Goal: Task Accomplishment & Management: Manage account settings

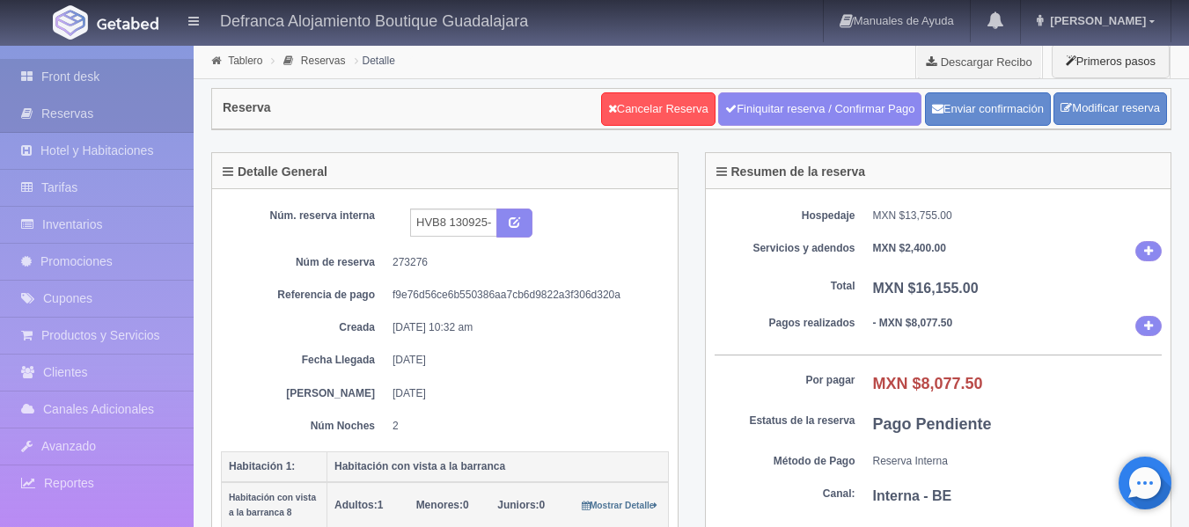
click at [56, 79] on link "Front desk" at bounding box center [97, 77] width 194 height 36
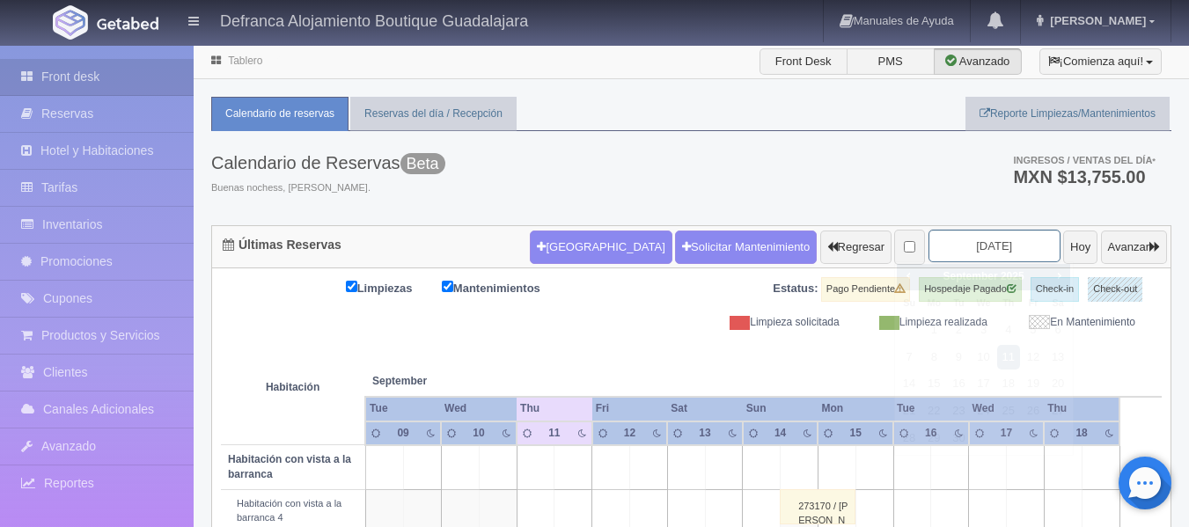
click at [1008, 248] on input "2025-09-11" at bounding box center [994, 246] width 132 height 33
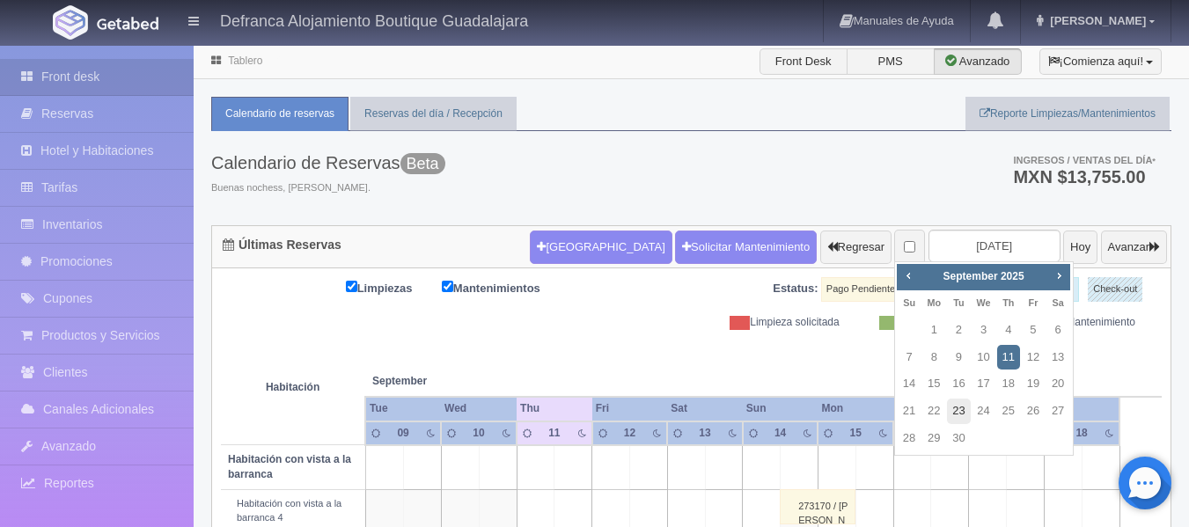
click at [958, 408] on link "23" at bounding box center [958, 412] width 23 height 26
type input "2025-09-23"
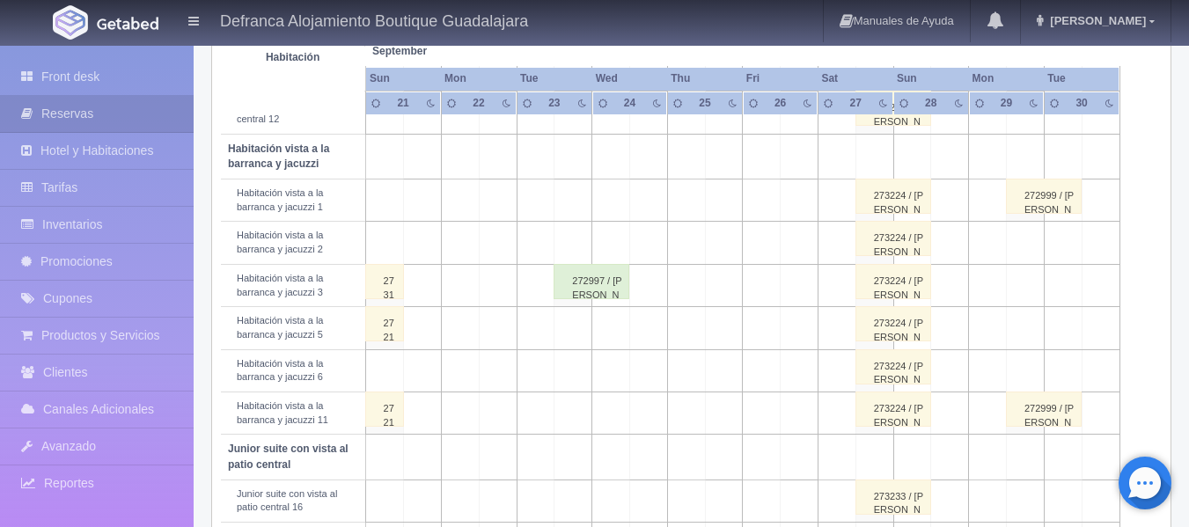
scroll to position [616, 0]
click at [590, 281] on div "272997 / [PERSON_NAME]" at bounding box center [592, 279] width 76 height 35
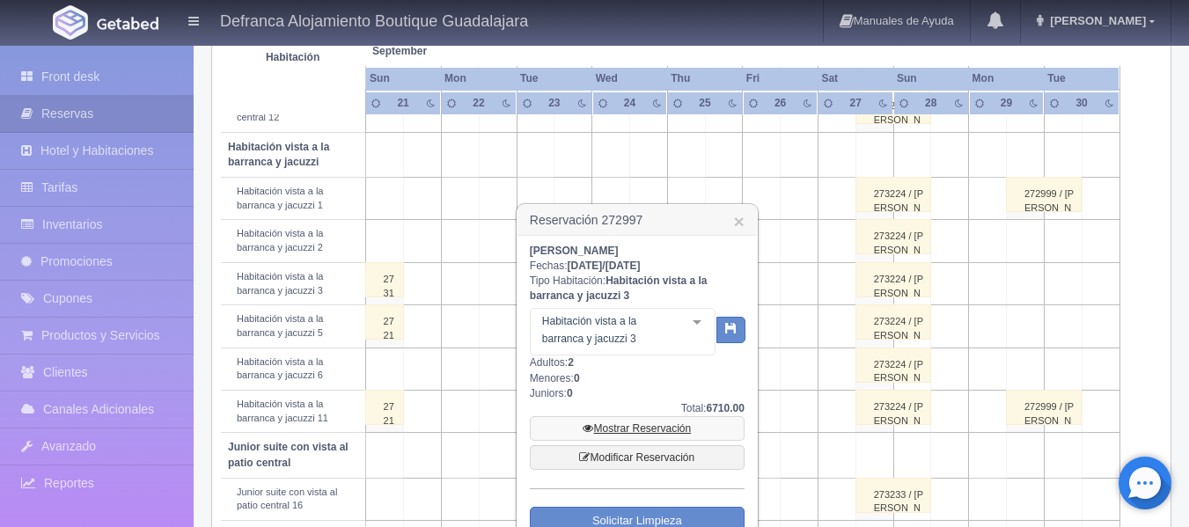
click at [636, 428] on link "Mostrar Reservación" at bounding box center [637, 428] width 215 height 25
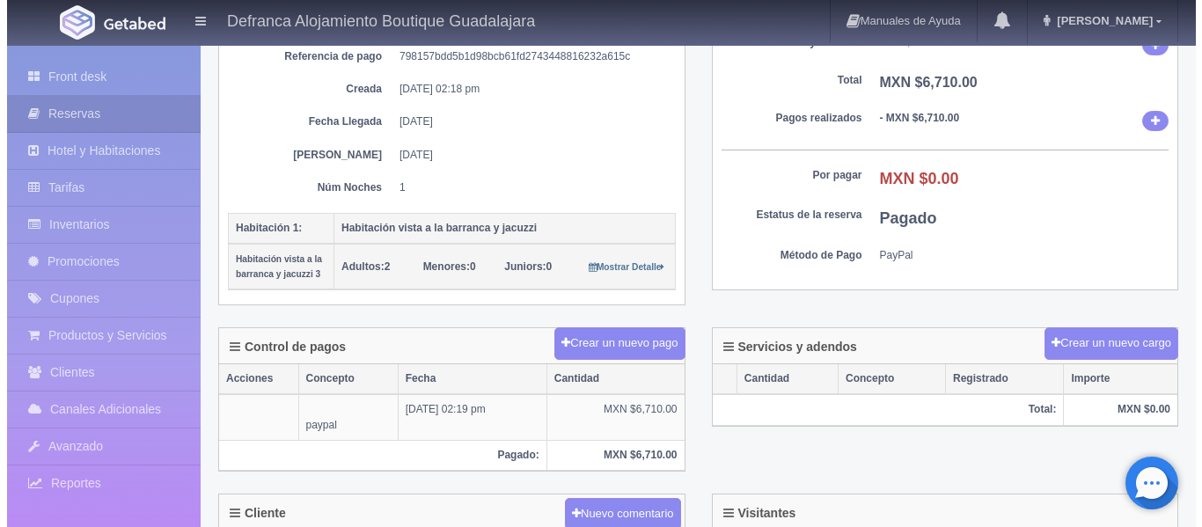
scroll to position [264, 0]
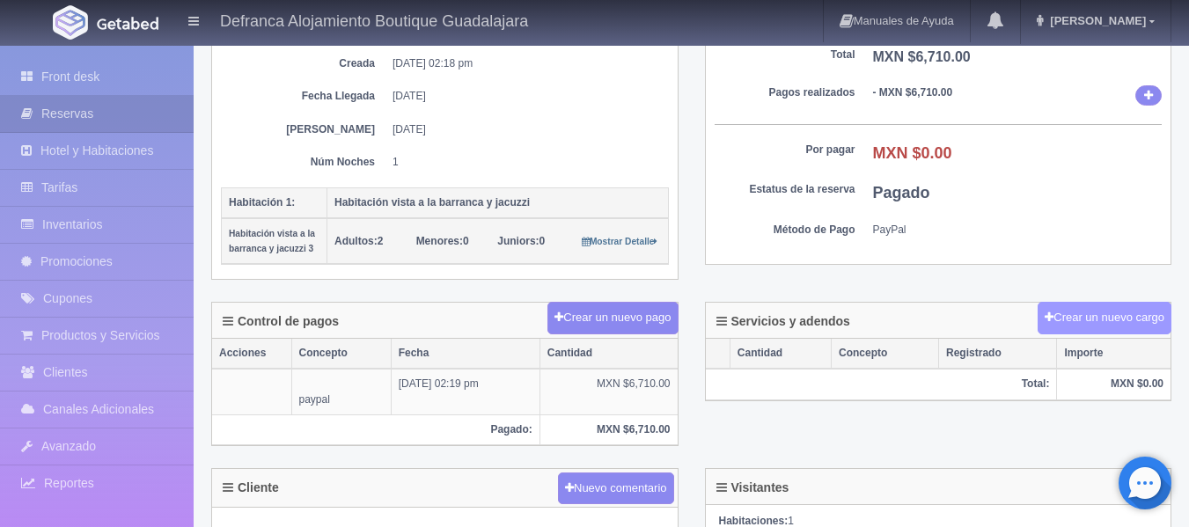
click at [1086, 314] on button "Crear un nuevo cargo" at bounding box center [1105, 318] width 134 height 33
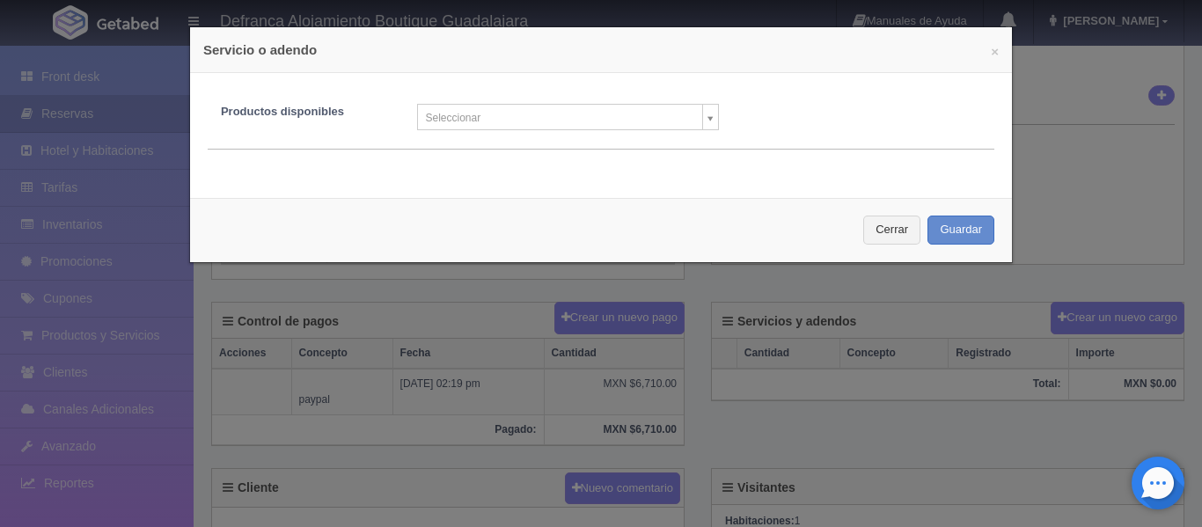
click at [534, 114] on body "Defranca Alojamiento Boutique Guadalajara Manuales de Ayuda Actualizaciones rec…" at bounding box center [601, 389] width 1202 height 1219
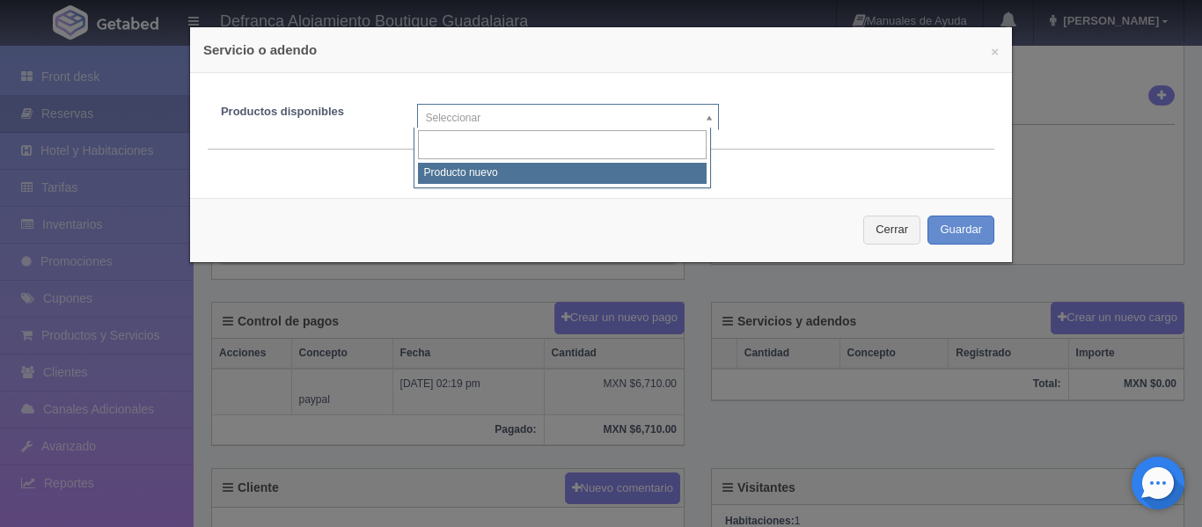
select select "0"
type input "1"
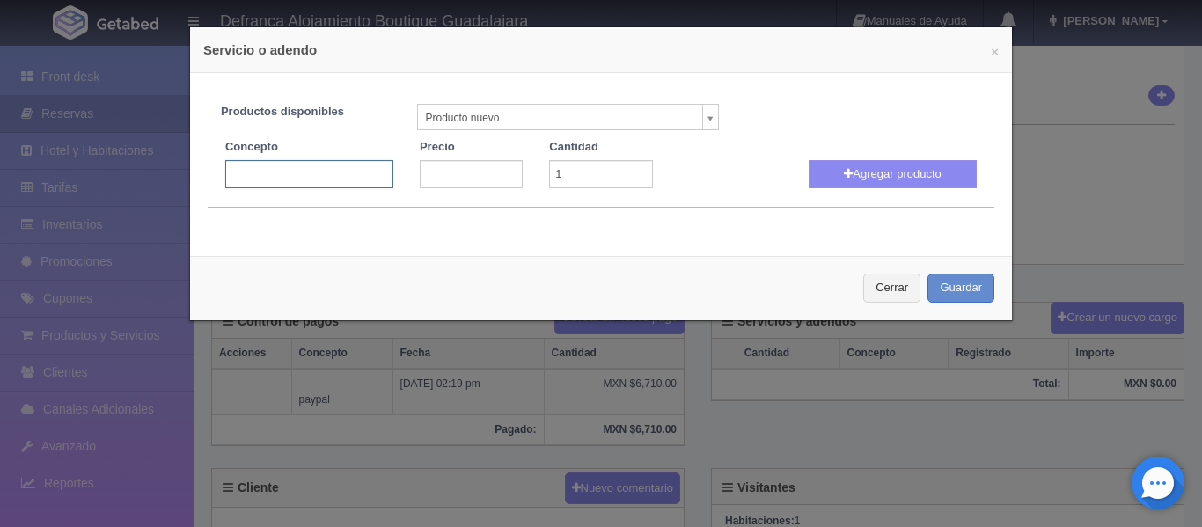
click at [359, 168] on input "text" at bounding box center [309, 174] width 168 height 28
type input "s"
type input "SESIÓN FOTOGRÁFICA"
click at [458, 168] on input "number" at bounding box center [471, 174] width 103 height 28
type input "2500"
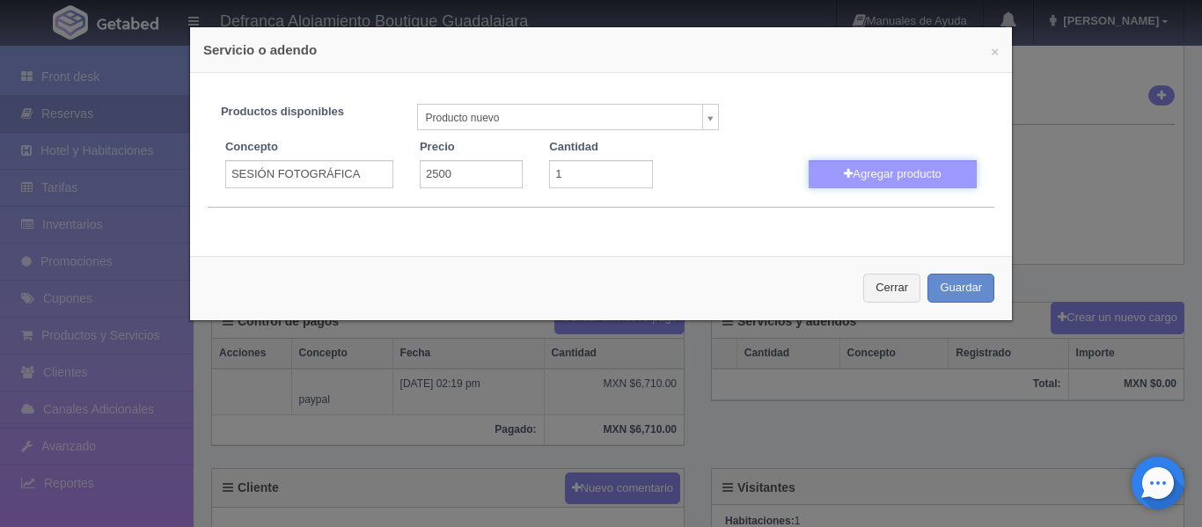
click at [897, 182] on button "Agregar producto" at bounding box center [893, 174] width 168 height 28
select select
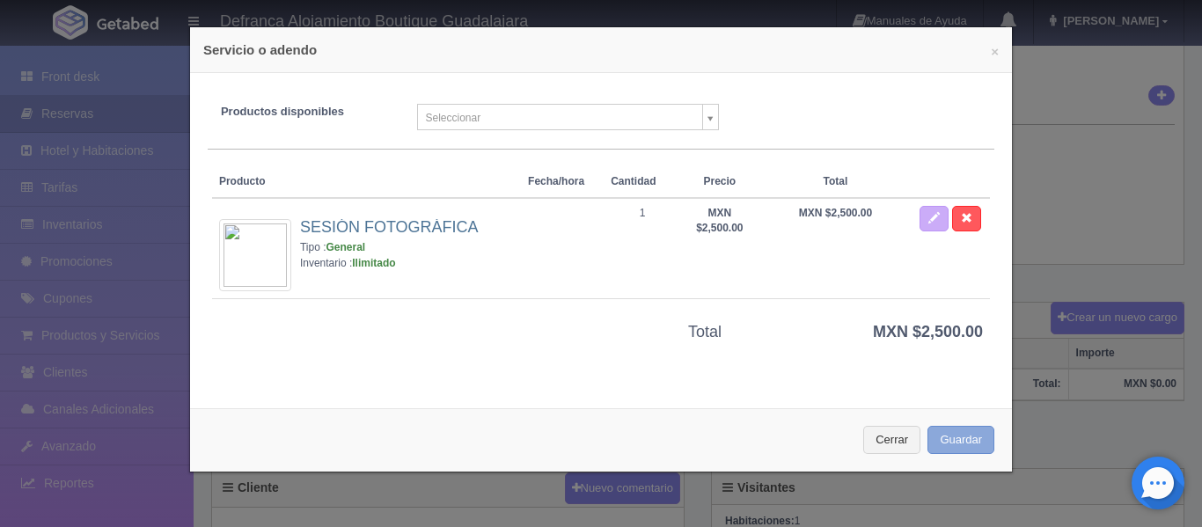
click at [966, 441] on button "Guardar" at bounding box center [961, 440] width 67 height 29
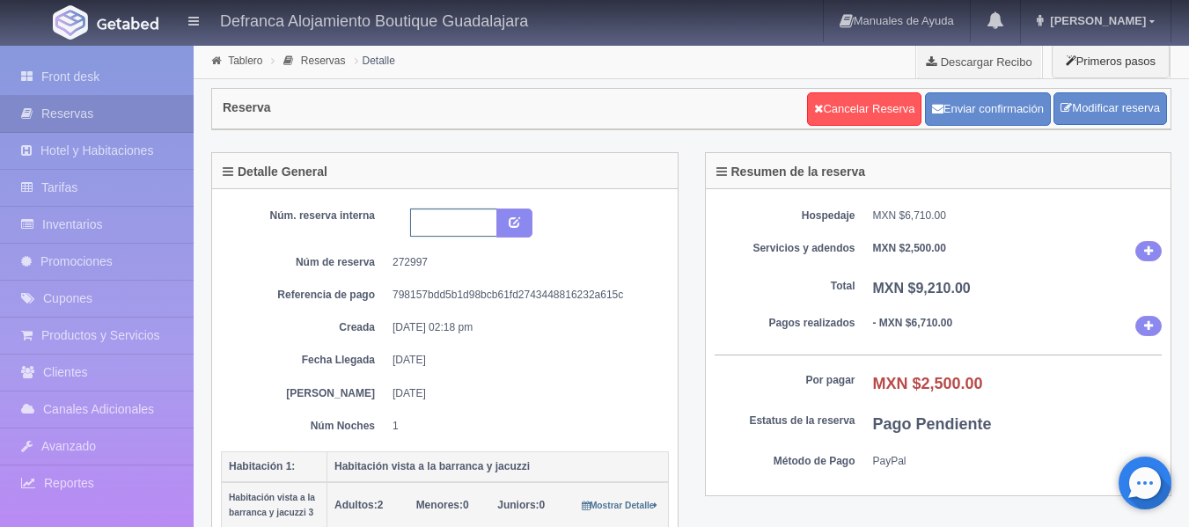
click at [470, 223] on input "text" at bounding box center [453, 223] width 87 height 28
type input "HVBJ3 230925-240925"
click at [519, 216] on icon "submit" at bounding box center [514, 221] width 11 height 11
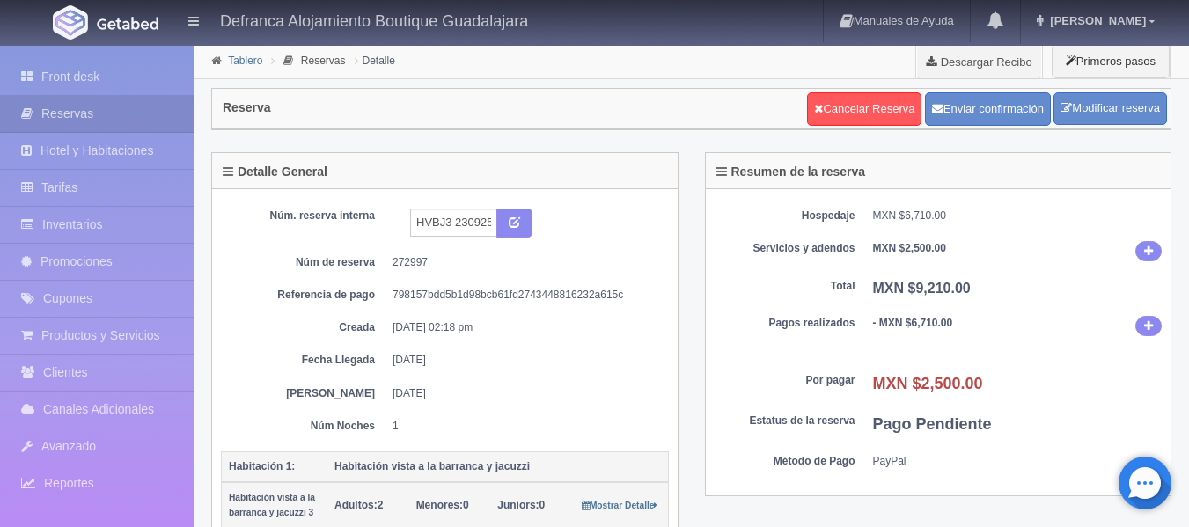
click at [248, 61] on link "Tablero" at bounding box center [245, 61] width 34 height 12
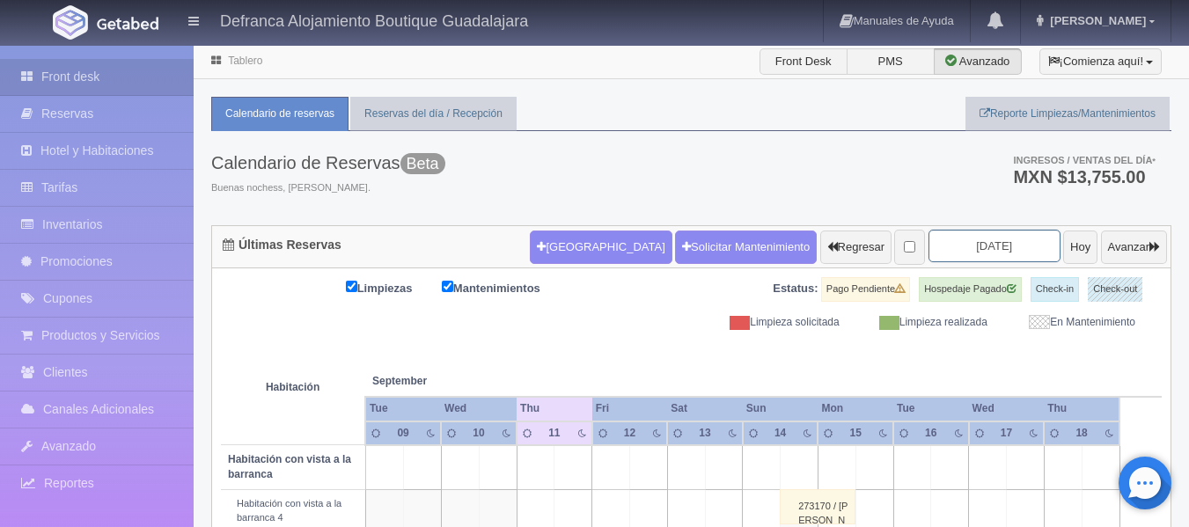
click at [1009, 240] on input "2025-09-11" at bounding box center [994, 246] width 132 height 33
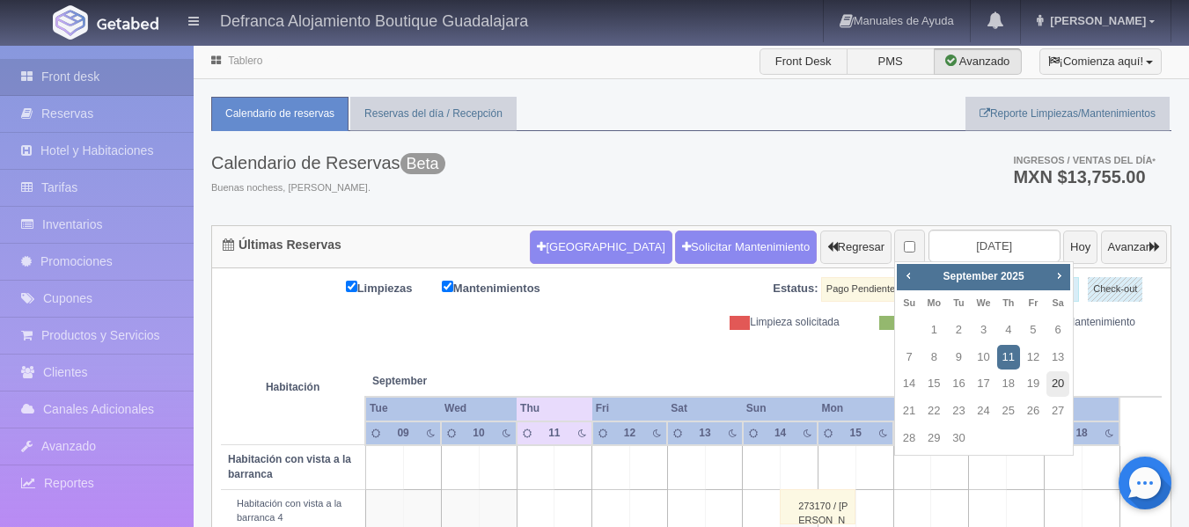
click at [1064, 378] on link "20" at bounding box center [1057, 384] width 23 height 26
type input "[DATE]"
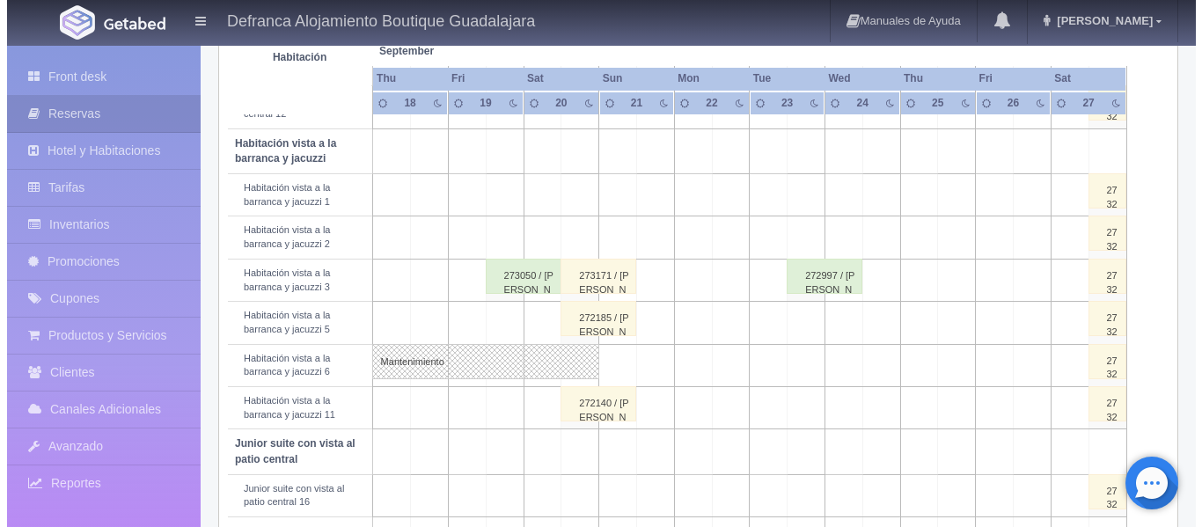
scroll to position [616, 0]
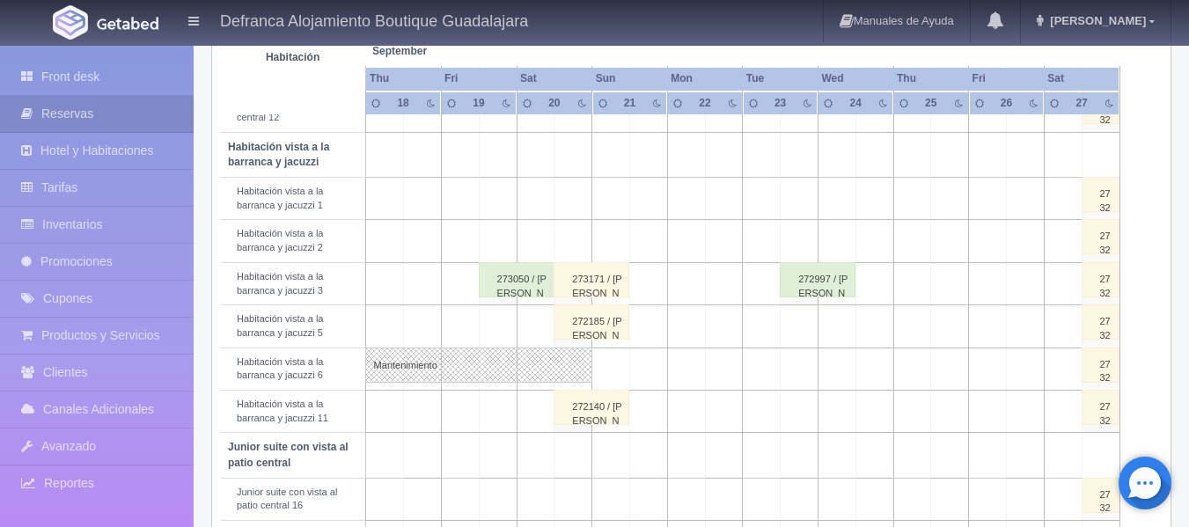
click at [574, 238] on td at bounding box center [573, 241] width 38 height 42
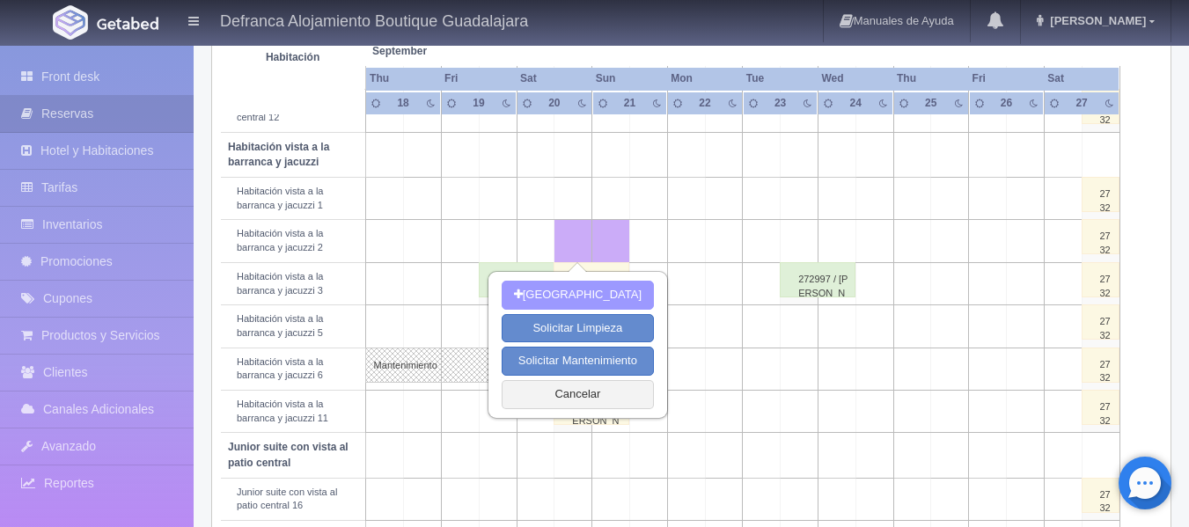
click at [556, 289] on button "[GEOGRAPHIC_DATA]" at bounding box center [578, 295] width 152 height 29
type input "[DATE]"
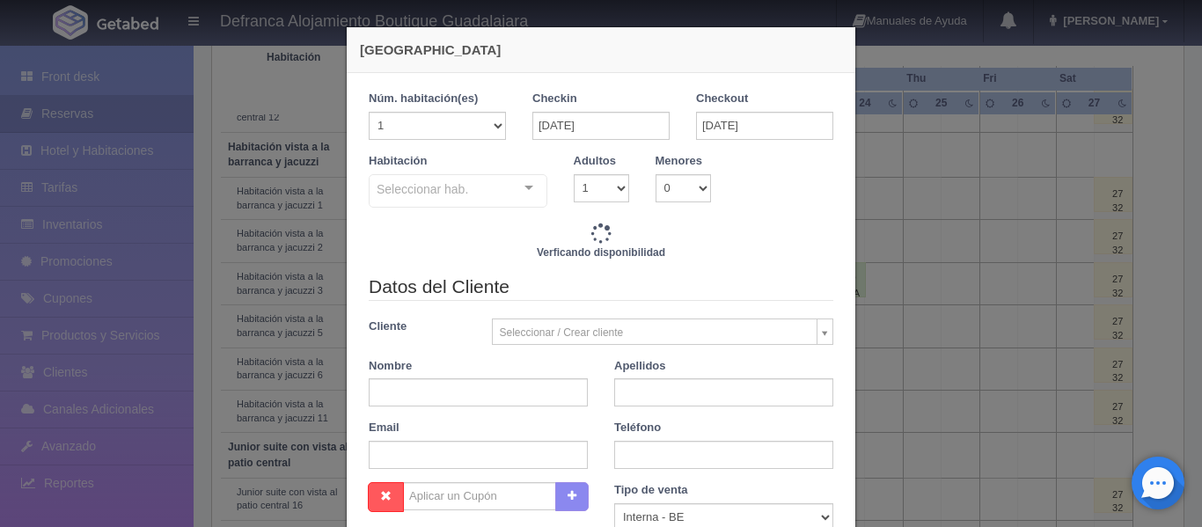
checkbox input "false"
type input "8395.00"
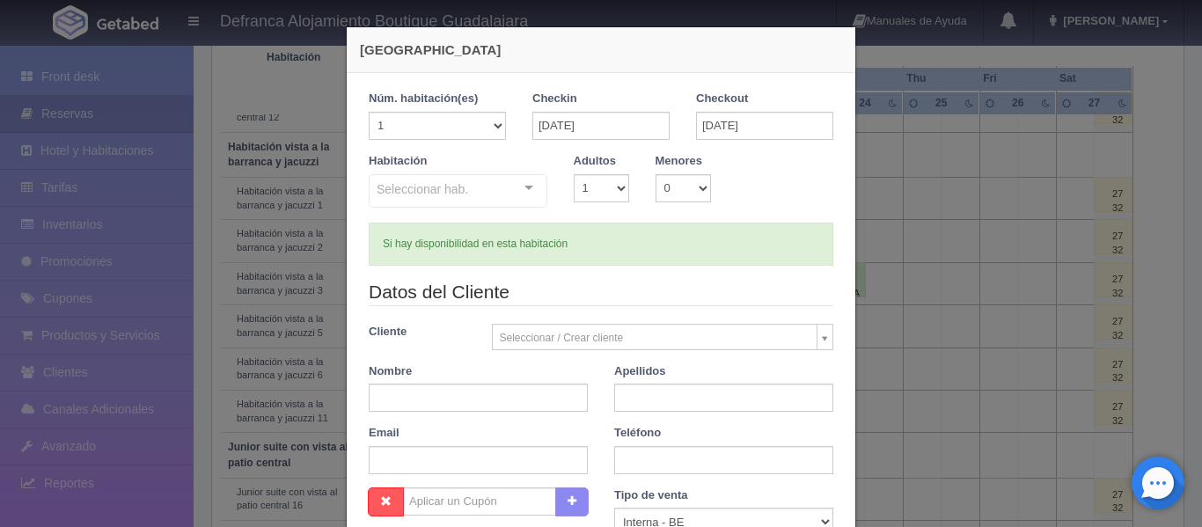
checkbox input "false"
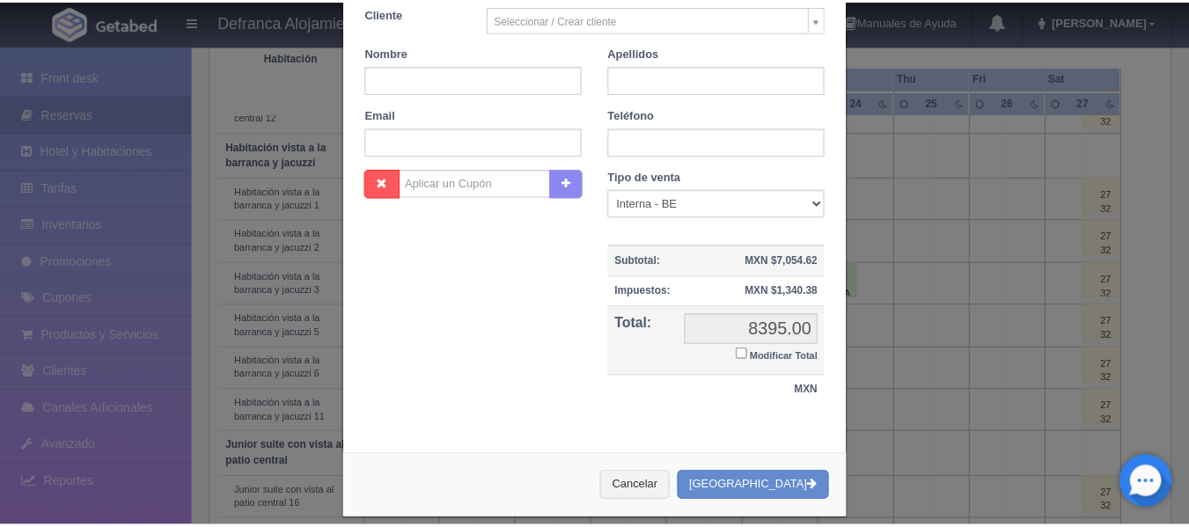
scroll to position [338, 0]
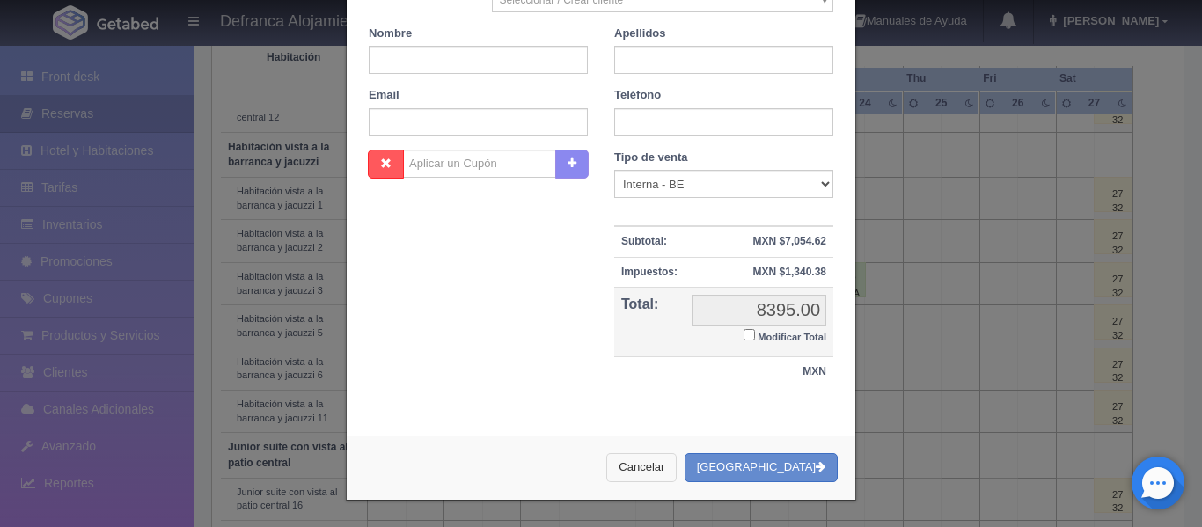
click at [657, 466] on button "Cancelar" at bounding box center [641, 467] width 70 height 29
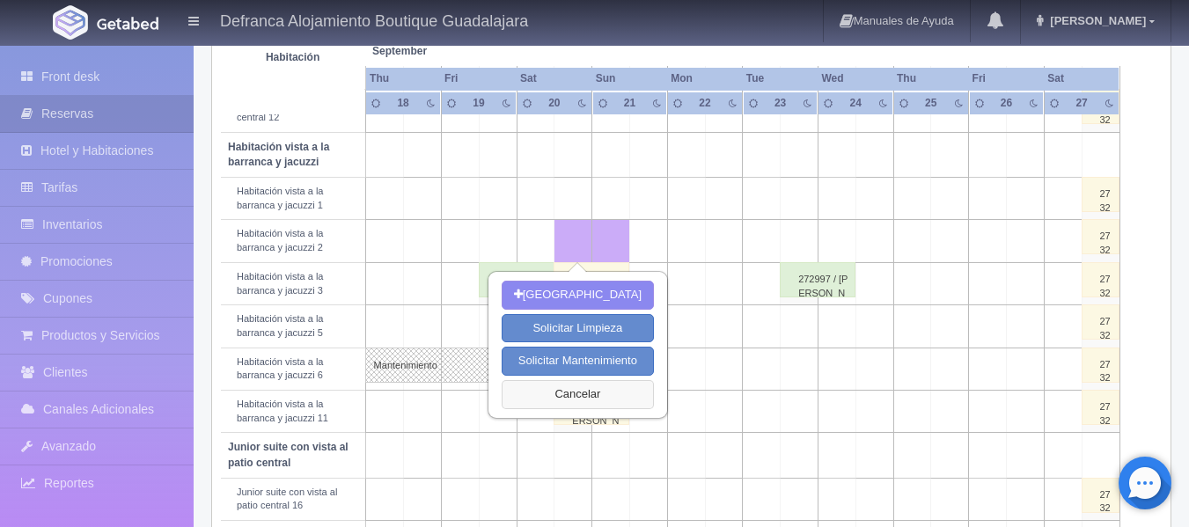
click at [575, 392] on button "Cancelar" at bounding box center [578, 394] width 152 height 29
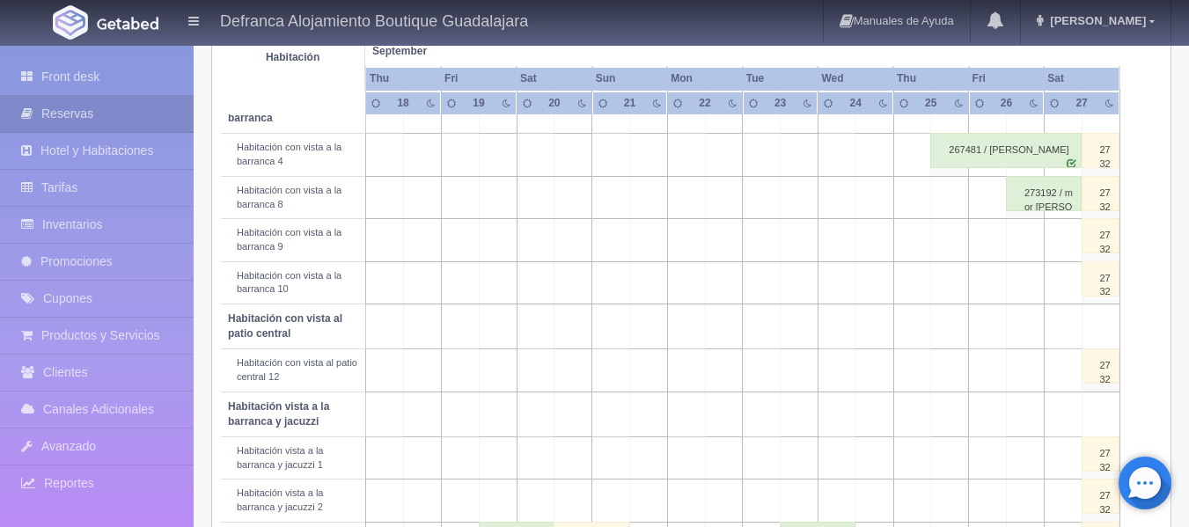
scroll to position [352, 0]
